Goal: Manage account settings

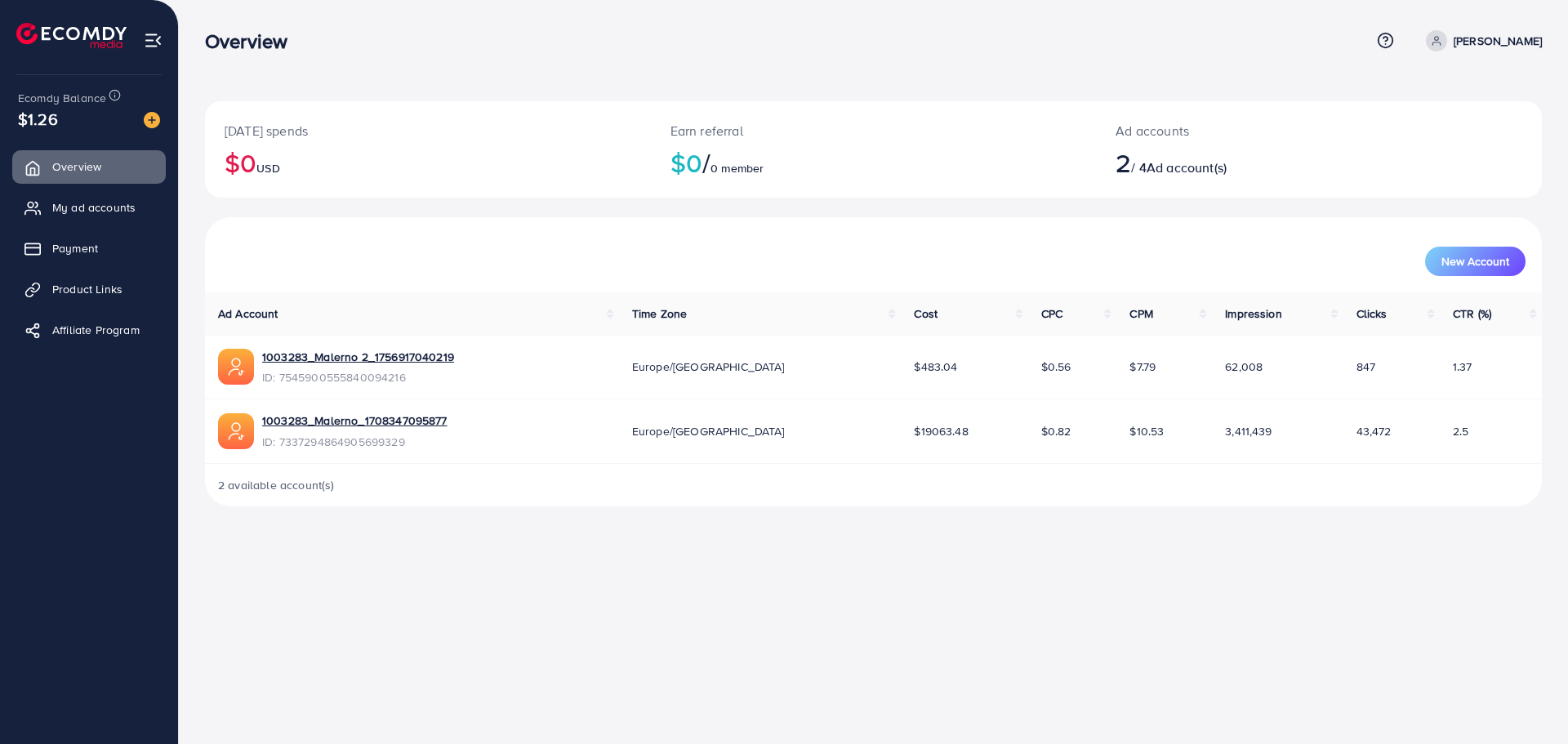
click at [96, 186] on ul "Overview My ad accounts Payment Product Links Affiliate Program" at bounding box center [89, 254] width 178 height 220
click at [94, 208] on span "My ad accounts" at bounding box center [98, 207] width 84 height 16
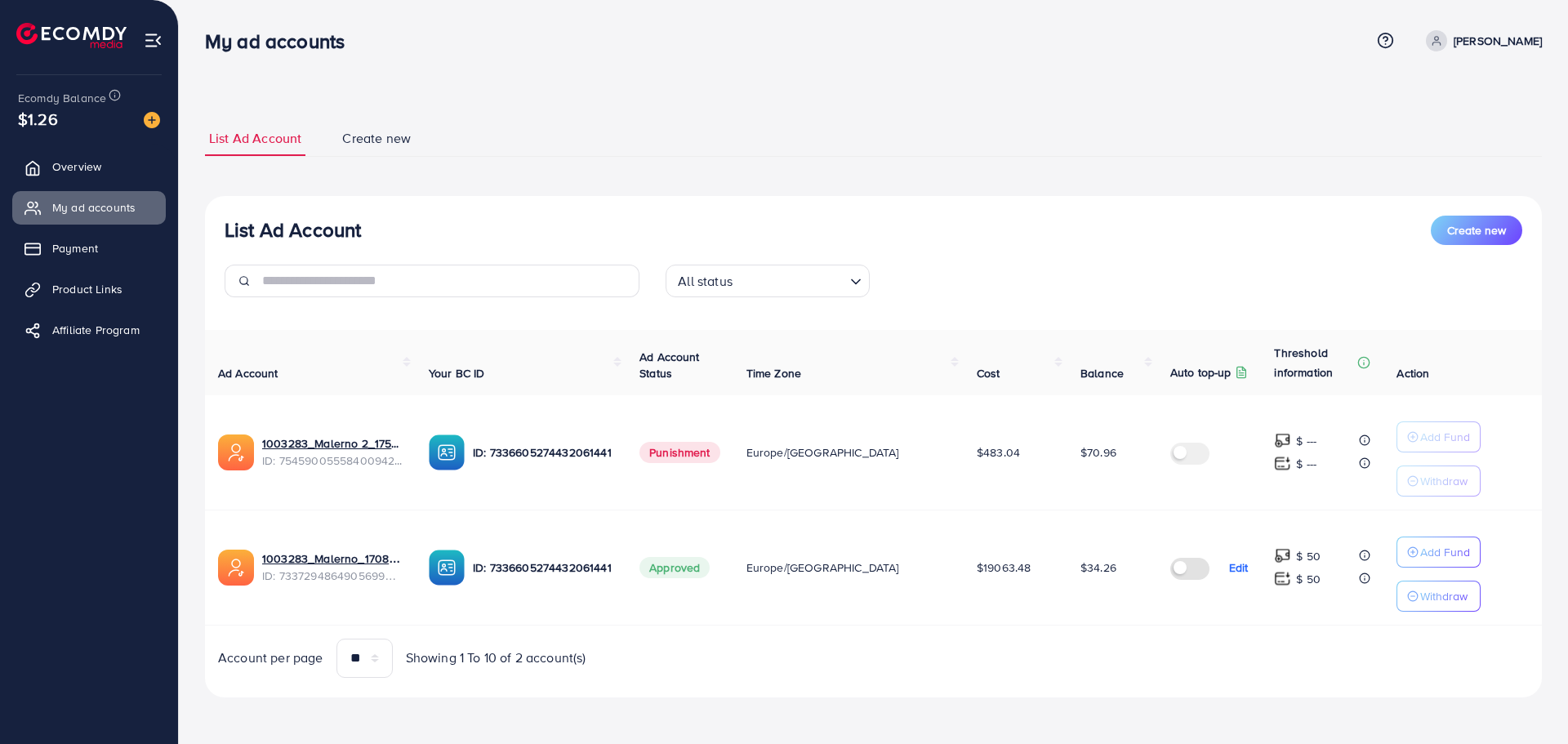
click at [353, 549] on div "Ad Account Your BC ID Ad Account Status Time Zone Cost Balance Auto top-up Thre…" at bounding box center [873, 504] width 1337 height 348
click at [355, 555] on link "1003283_Malerno_1708347095877" at bounding box center [332, 559] width 141 height 16
click at [1483, 43] on p "[PERSON_NAME]" at bounding box center [1497, 41] width 88 height 20
click at [1451, 102] on span "Profile" at bounding box center [1440, 97] width 37 height 20
select select "**********"
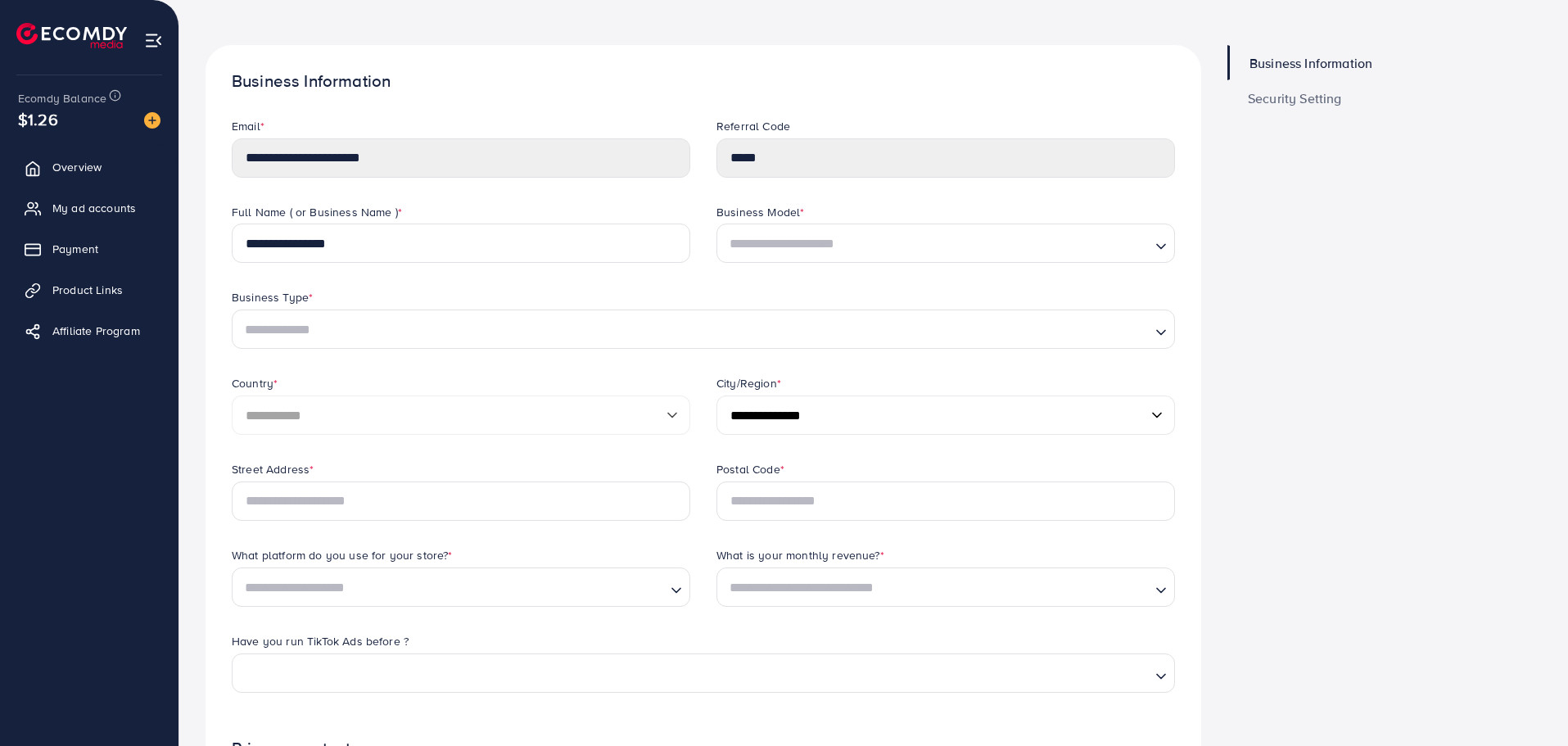
scroll to position [56, 0]
click at [802, 254] on input "Search for option" at bounding box center [936, 245] width 425 height 26
click at [1407, 161] on div "Business Information Security Setting" at bounding box center [1385, 628] width 341 height 1166
click at [100, 206] on span "My ad accounts" at bounding box center [98, 208] width 84 height 16
